Goal: Find specific page/section: Find specific page/section

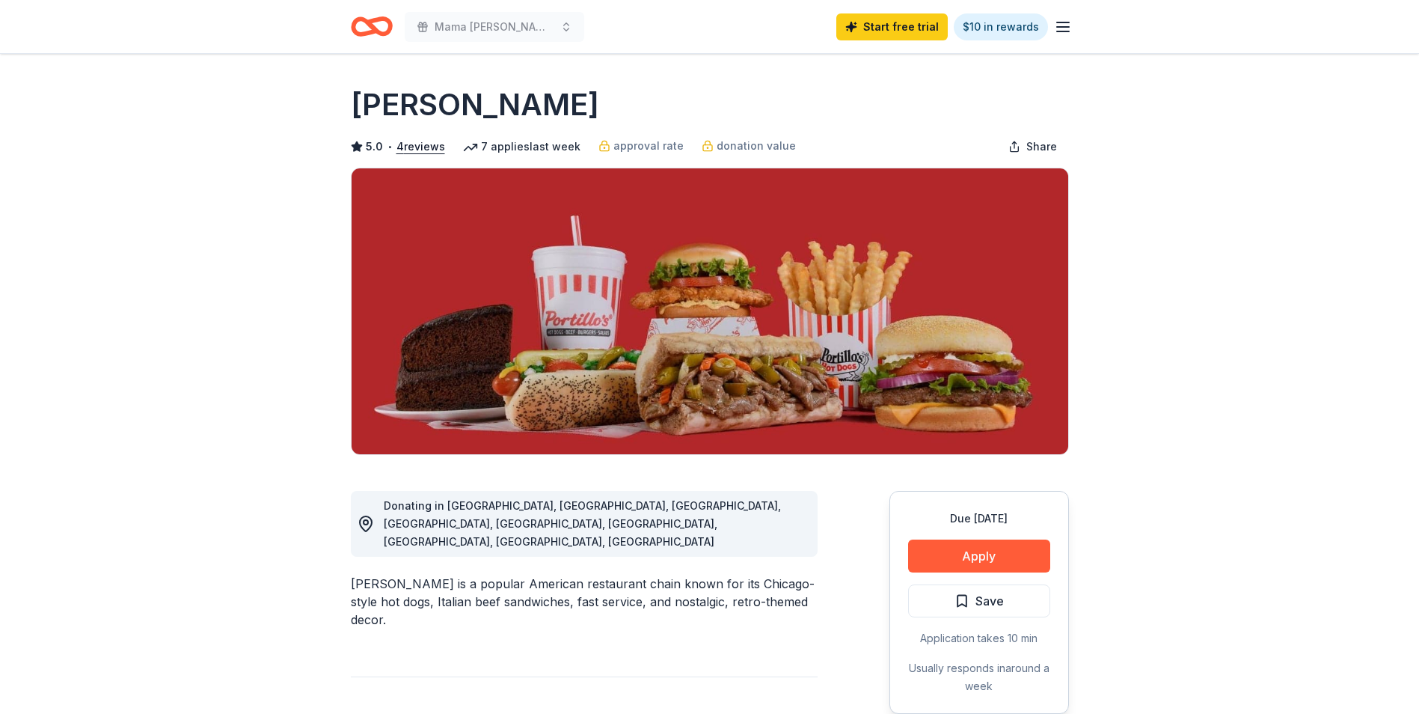
click at [372, 25] on icon "Home" at bounding box center [364, 26] width 23 height 15
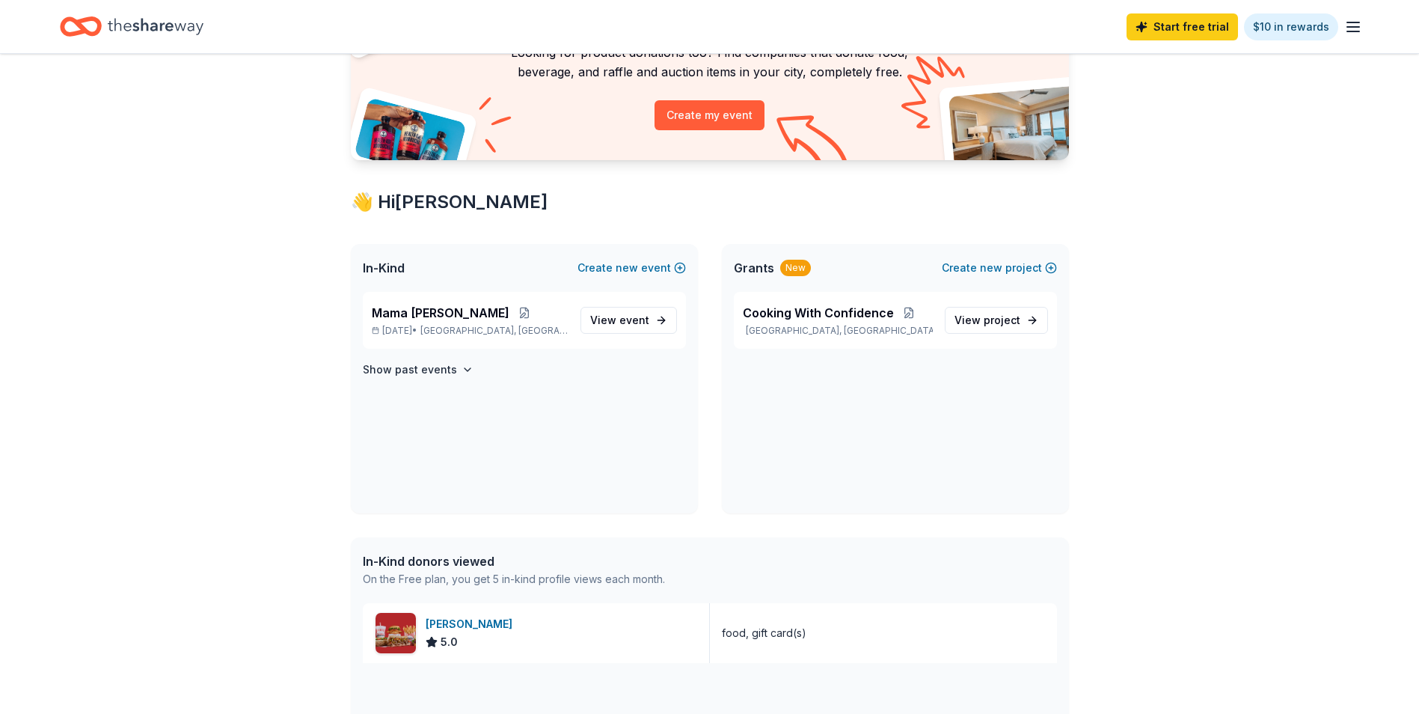
scroll to position [150, 0]
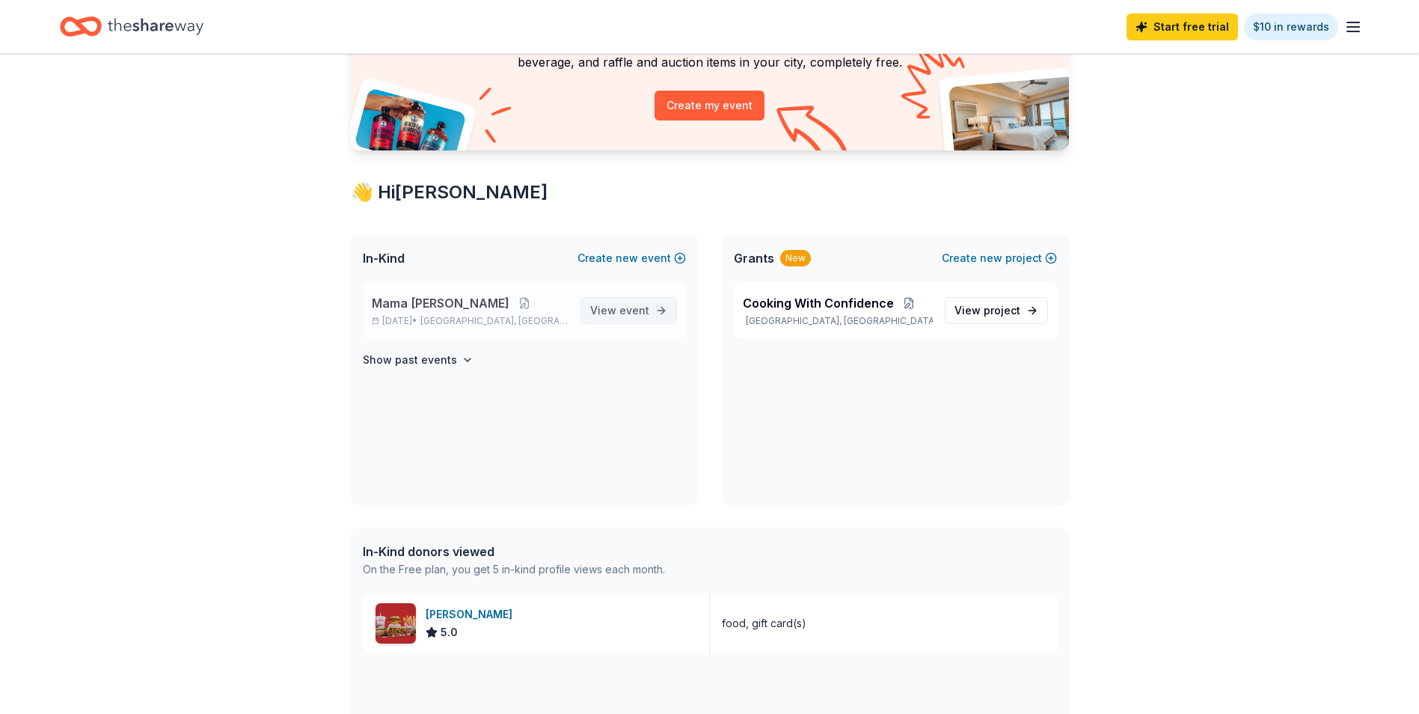
click at [619, 301] on span "View event" at bounding box center [619, 310] width 59 height 18
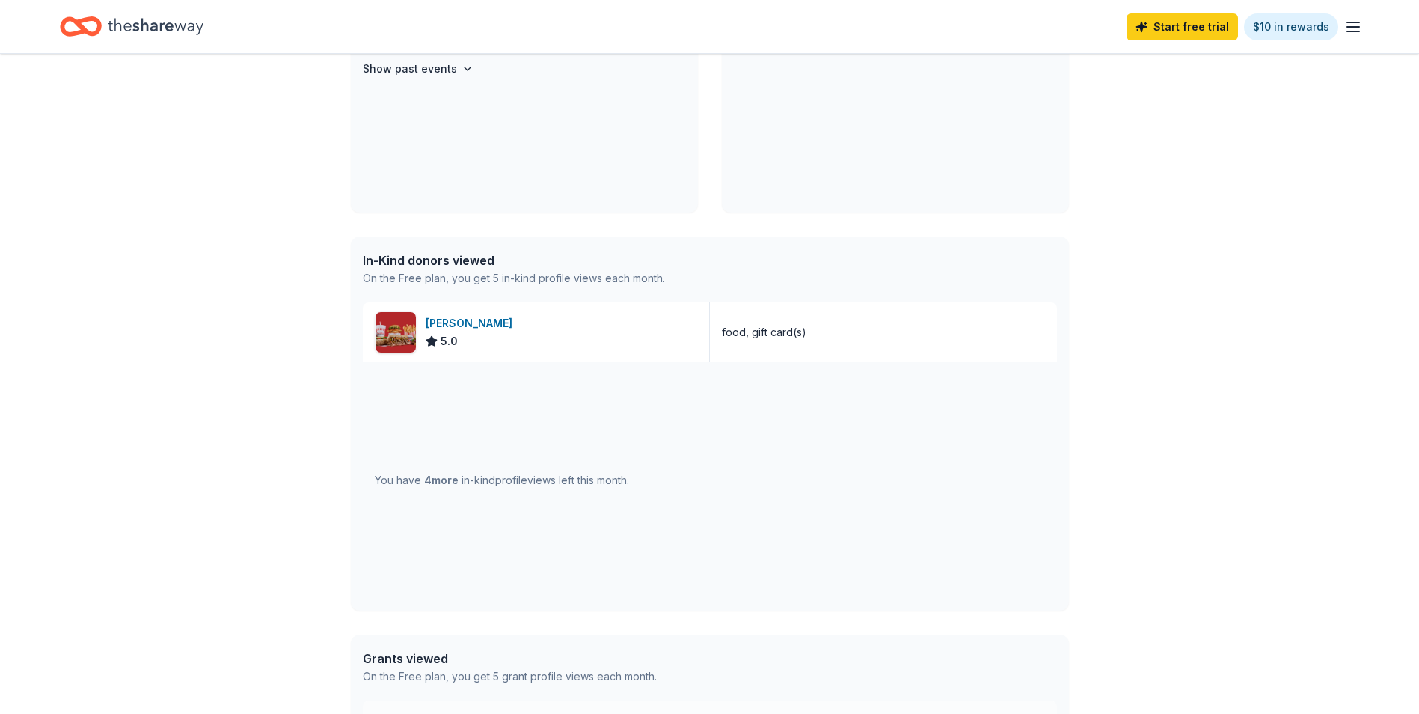
scroll to position [449, 0]
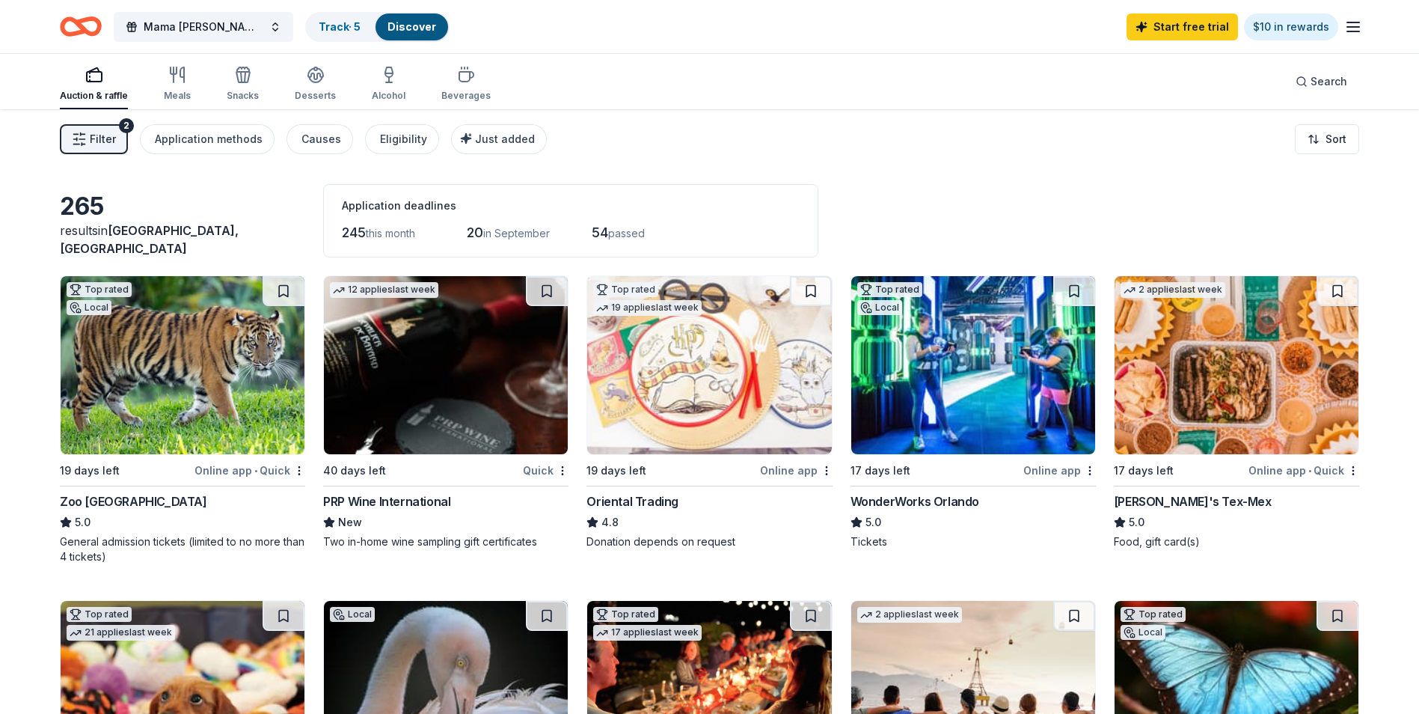
click at [189, 67] on div "Auction & raffle Meals Snacks Desserts Alcohol Beverages" at bounding box center [275, 84] width 431 height 49
click at [174, 72] on icon "button" at bounding box center [177, 75] width 18 height 18
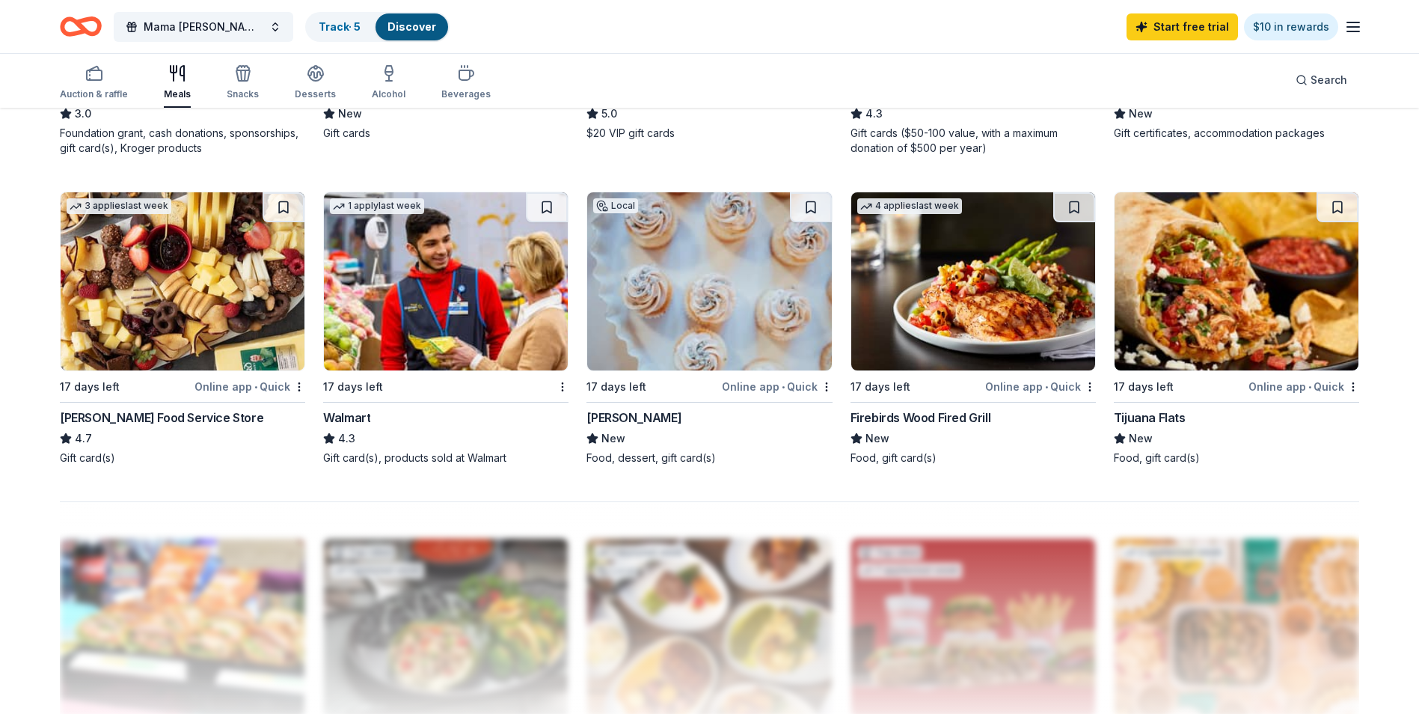
scroll to position [748, 0]
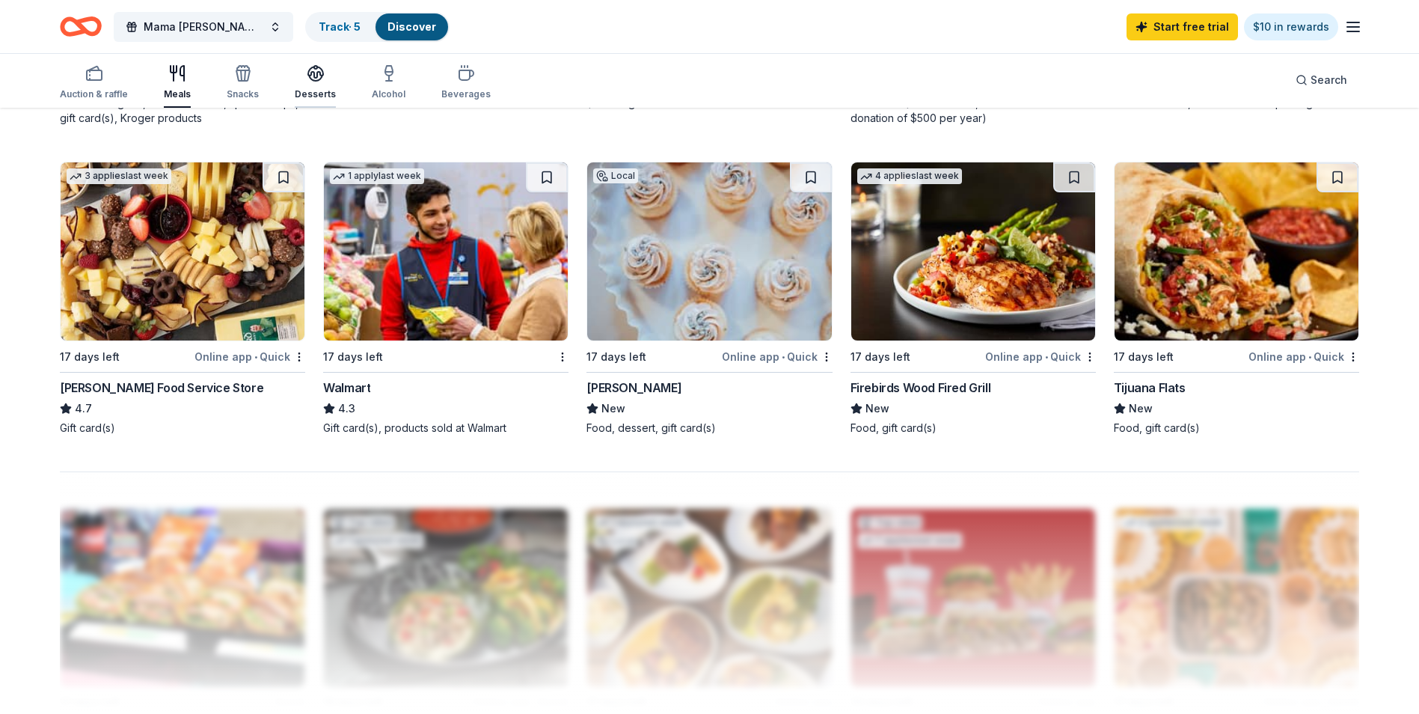
click at [324, 70] on div "button" at bounding box center [315, 73] width 41 height 18
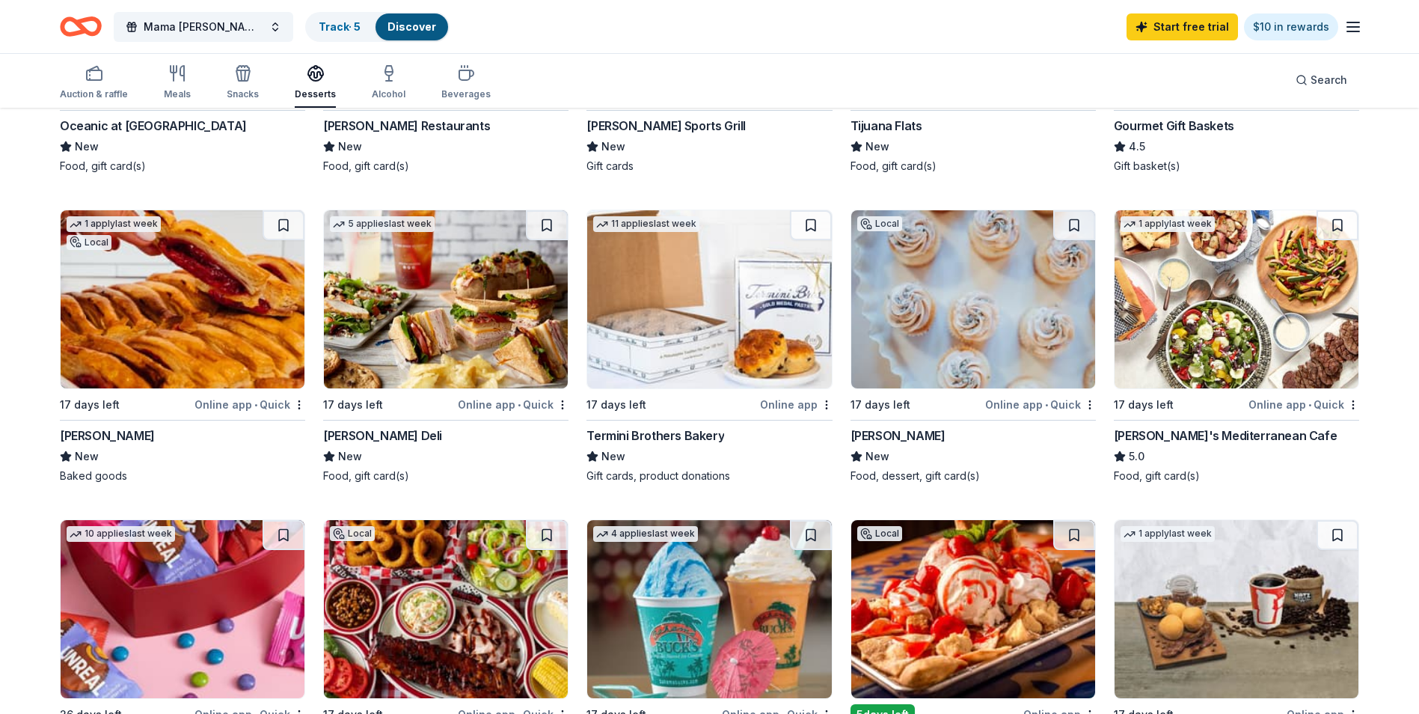
scroll to position [374, 0]
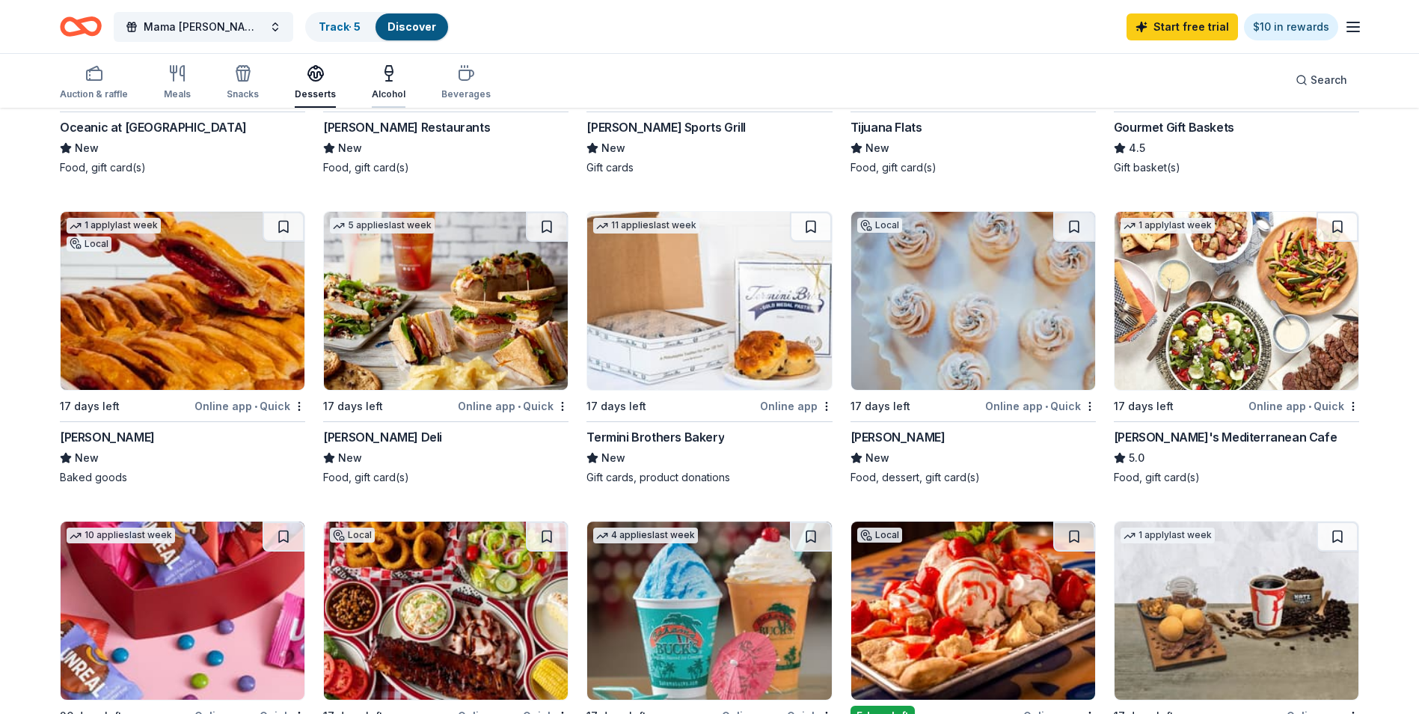
click at [385, 75] on icon "button" at bounding box center [388, 71] width 7 height 10
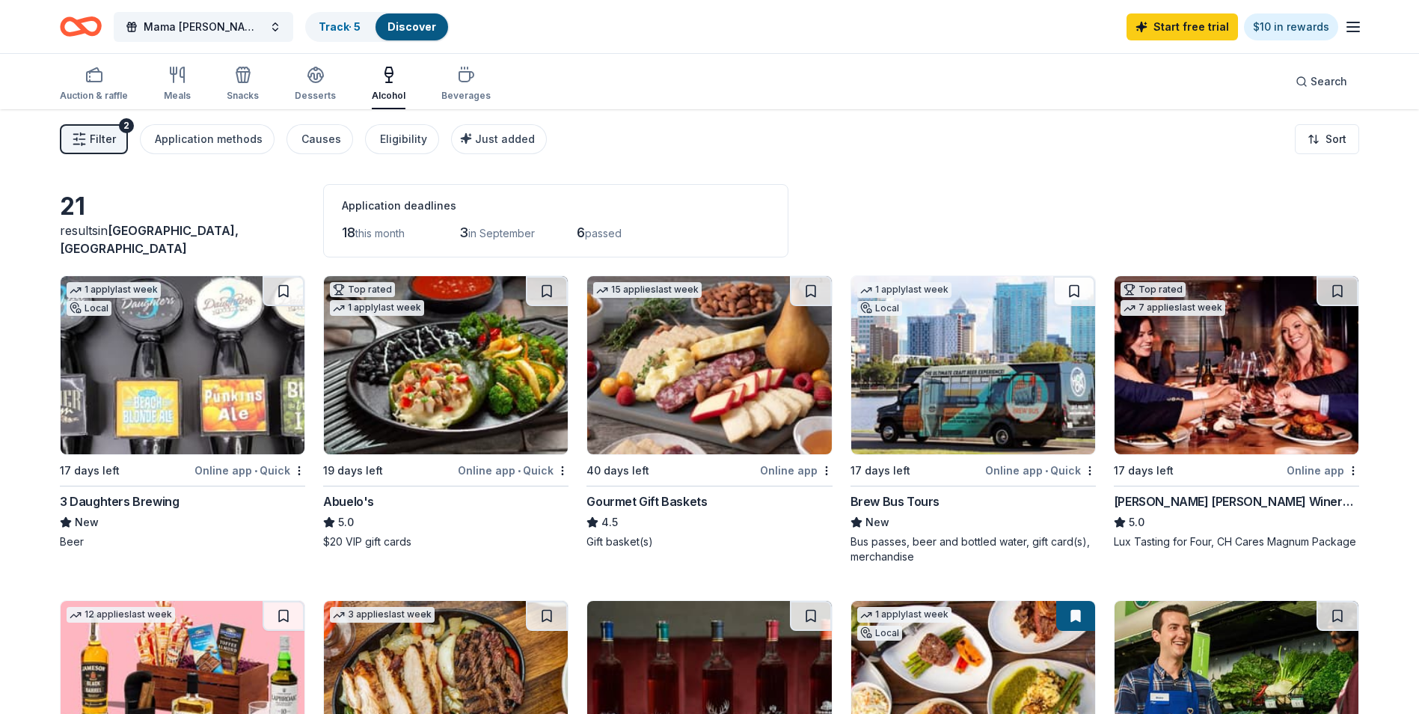
click at [904, 551] on div "Bus passes, beer and bottled water, gift card(s), merchandise" at bounding box center [972, 549] width 245 height 30
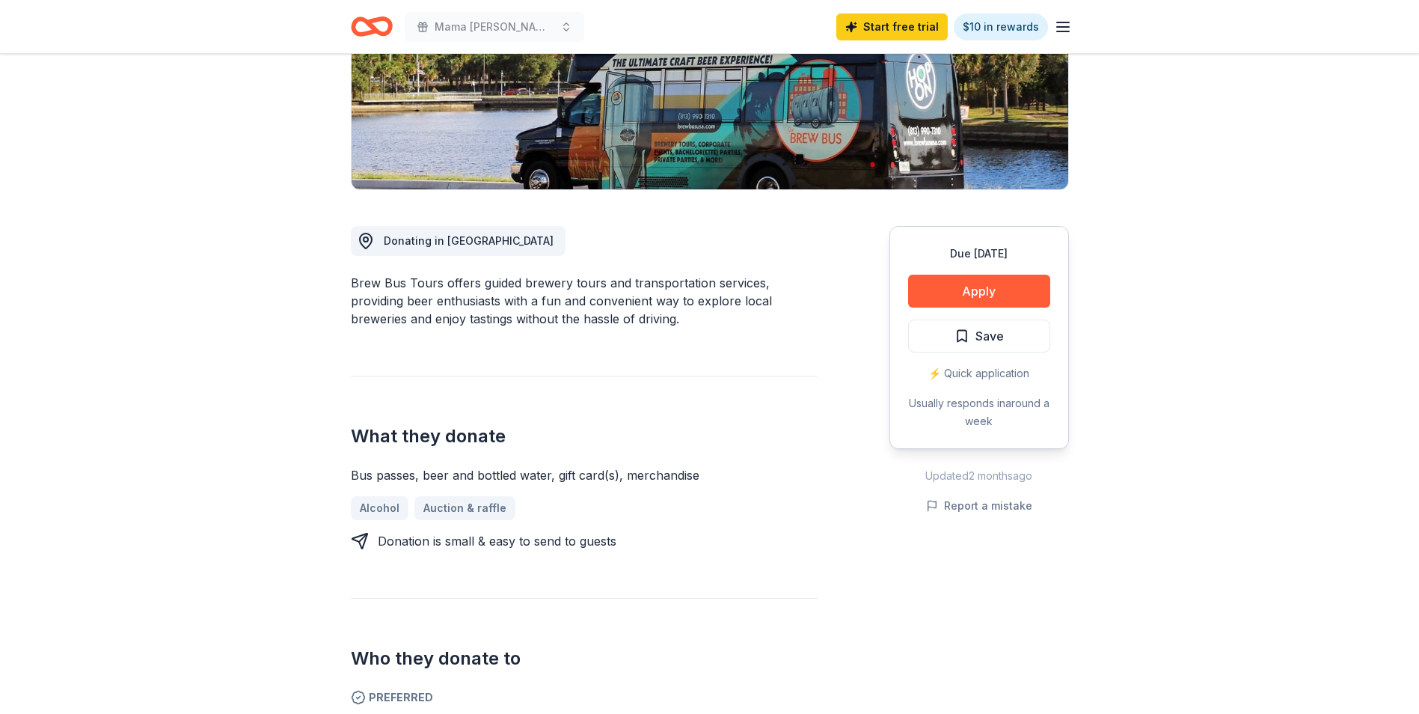
scroll to position [224, 0]
